Goal: Register for event/course

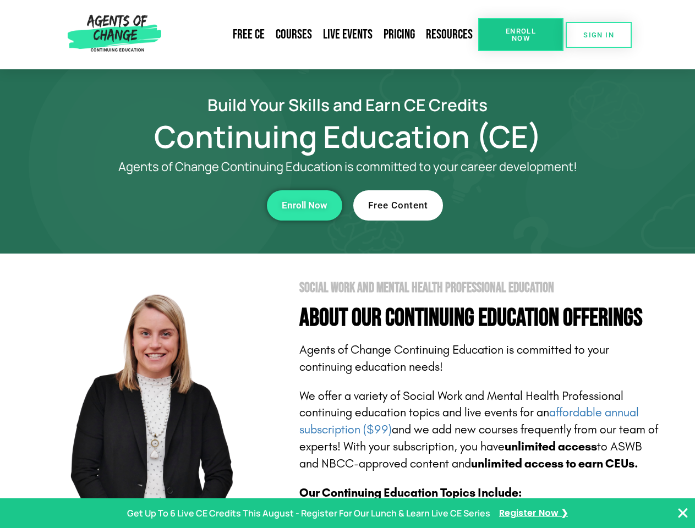
click at [347, 264] on section "Social Work and Mental Health Professional Education About Our Continuing Educa…" at bounding box center [347, 485] width 695 height 462
click at [520, 35] on span "Enroll Now" at bounding box center [521, 35] width 50 height 14
click at [599, 35] on span "SIGN IN" at bounding box center [598, 34] width 31 height 7
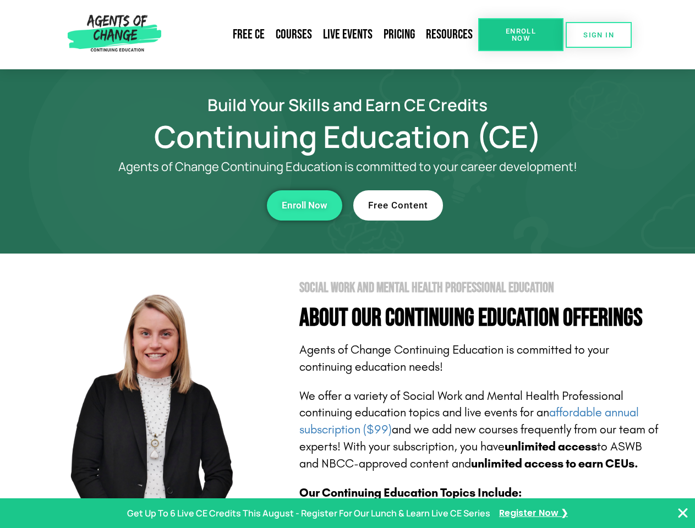
click at [191, 205] on div "Enroll Now" at bounding box center [191, 205] width 303 height 30
click at [304, 205] on span "Enroll Now" at bounding box center [305, 205] width 46 height 9
click at [504, 205] on div "Free Content" at bounding box center [504, 205] width 303 height 30
